Goal: Information Seeking & Learning: Learn about a topic

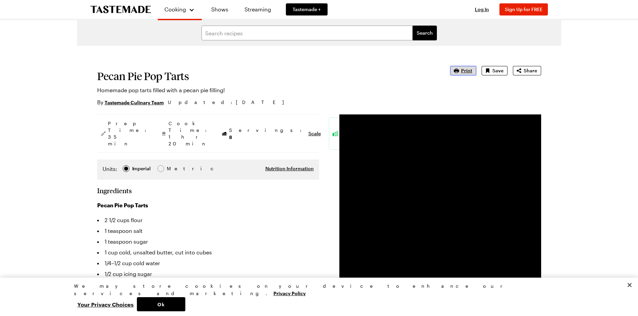
click at [459, 73] on icon "button" at bounding box center [456, 70] width 7 height 7
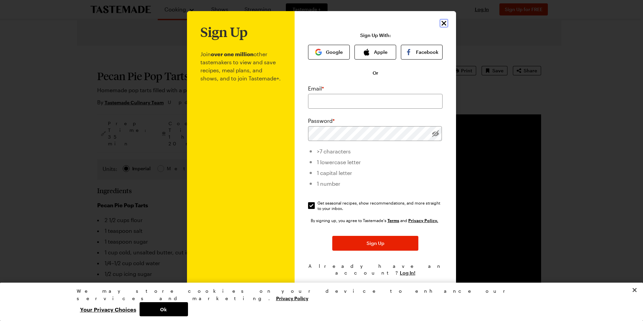
click at [443, 26] on icon "Close" at bounding box center [443, 23] width 5 height 5
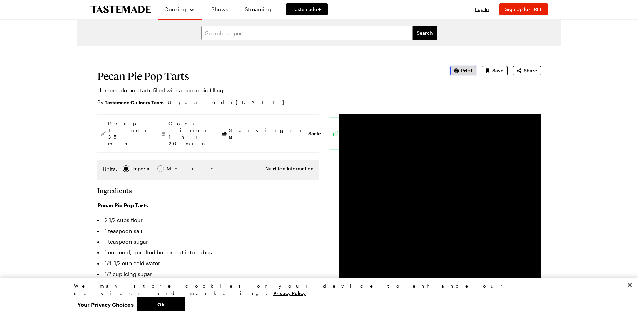
click at [459, 70] on icon "button" at bounding box center [455, 70] width 5 height 4
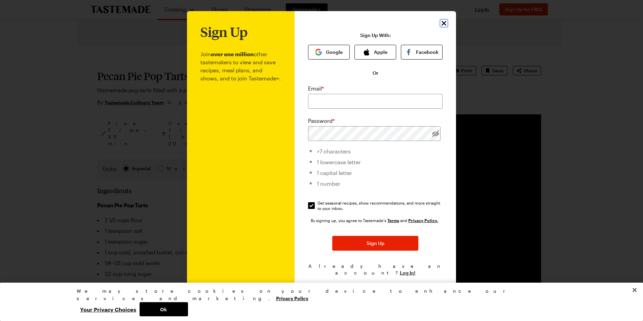
click at [445, 25] on icon "Close" at bounding box center [443, 23] width 5 height 5
